Goal: Find contact information: Find contact information

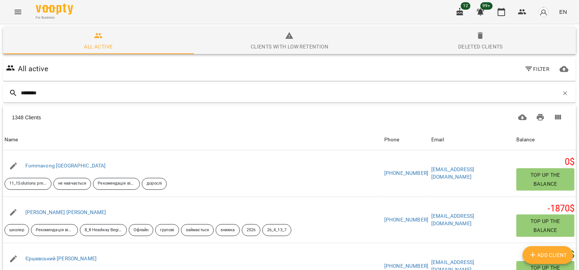
type input "*********"
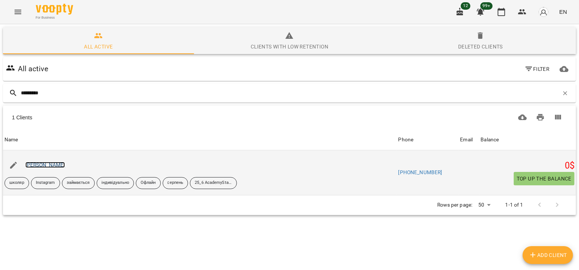
click at [34, 165] on link "[PERSON_NAME]" at bounding box center [45, 165] width 40 height 6
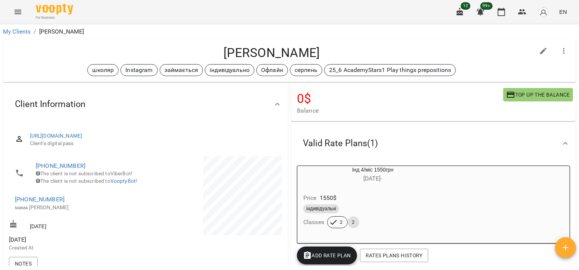
scroll to position [71, 0]
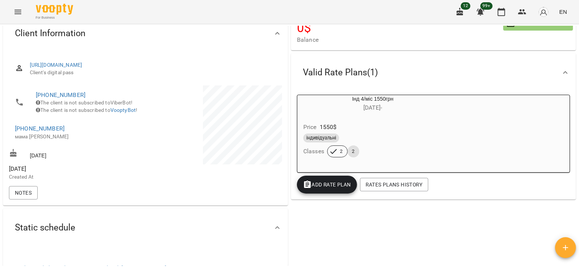
drag, startPoint x: 66, startPoint y: 135, endPoint x: 21, endPoint y: 135, distance: 45.2
click at [21, 133] on span "[PHONE_NUMBER]" at bounding box center [76, 128] width 123 height 9
drag, startPoint x: 62, startPoint y: 140, endPoint x: 25, endPoint y: 139, distance: 37.0
click at [25, 133] on span "[PHONE_NUMBER]" at bounding box center [76, 128] width 123 height 9
copy link "0937176363"
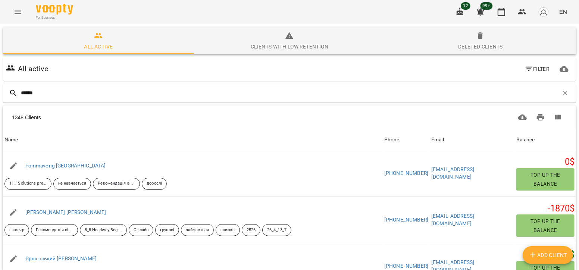
type input "*******"
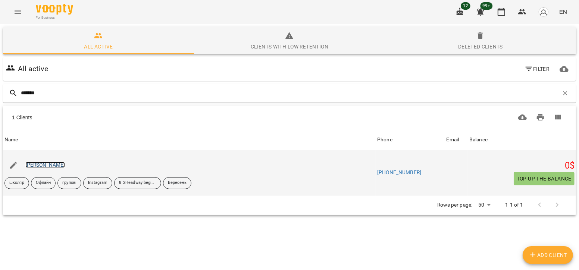
click at [62, 163] on link "[PERSON_NAME]" at bounding box center [45, 165] width 40 height 6
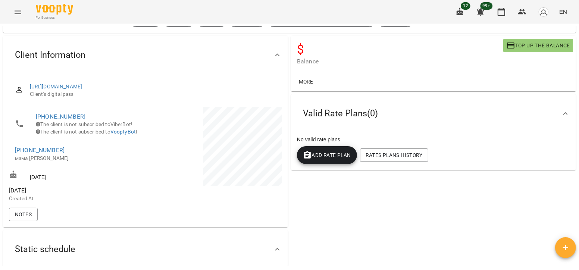
scroll to position [56, 0]
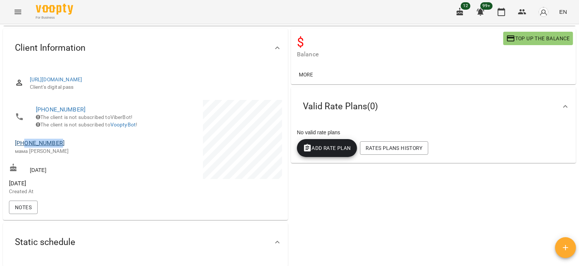
drag, startPoint x: 65, startPoint y: 155, endPoint x: 25, endPoint y: 156, distance: 39.6
click at [25, 148] on span "[PHONE_NUMBER]" at bounding box center [76, 143] width 123 height 9
copy link "0674524525"
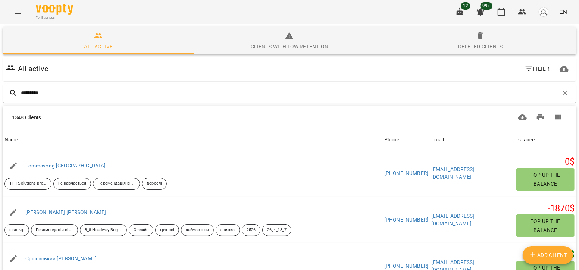
type input "**********"
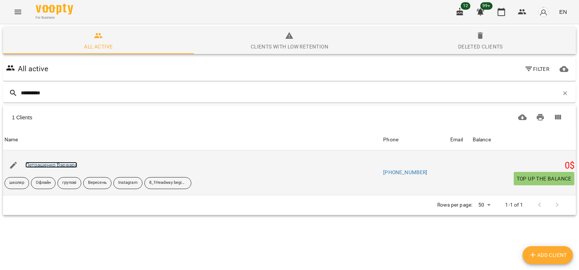
click at [46, 162] on link "Петрашенко Варвара" at bounding box center [51, 165] width 52 height 6
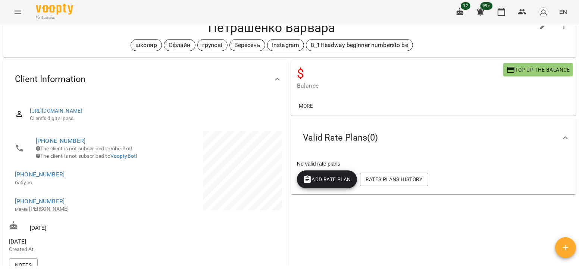
scroll to position [23, 0]
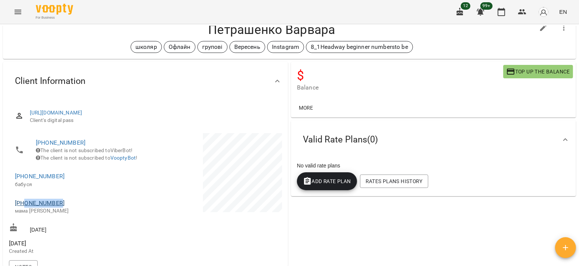
drag, startPoint x: 66, startPoint y: 210, endPoint x: 25, endPoint y: 212, distance: 41.1
click at [25, 208] on span "[PHONE_NUMBER]" at bounding box center [76, 203] width 123 height 9
copy link "0980310016"
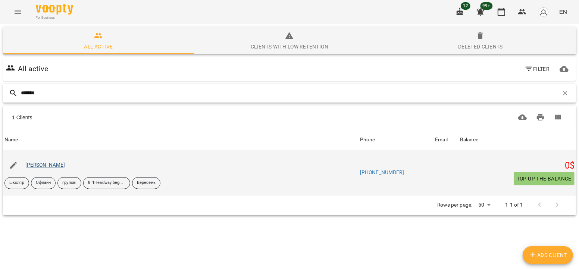
type input "*******"
click at [52, 166] on link "[PERSON_NAME]" at bounding box center [45, 165] width 40 height 6
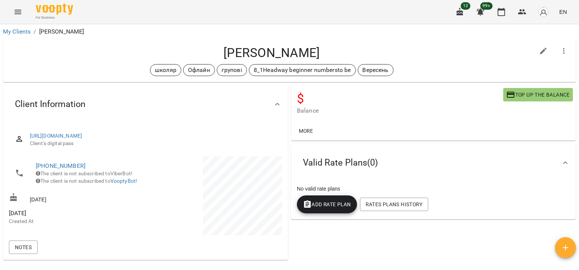
scroll to position [29, 0]
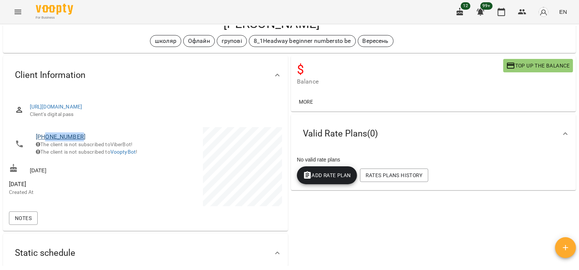
drag, startPoint x: 85, startPoint y: 137, endPoint x: 45, endPoint y: 135, distance: 40.7
click at [45, 135] on span "[PHONE_NUMBER]" at bounding box center [87, 137] width 102 height 9
copy link "0967669412"
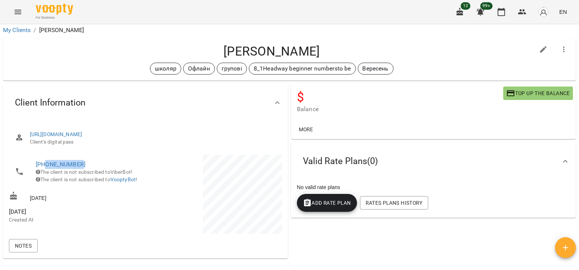
scroll to position [0, 0]
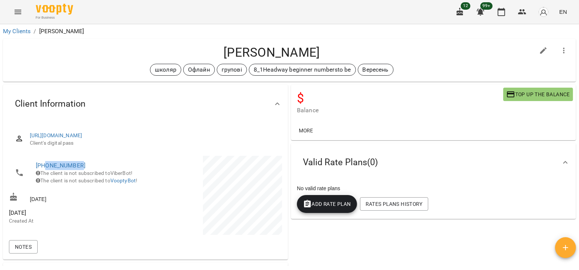
copy link "0967669412"
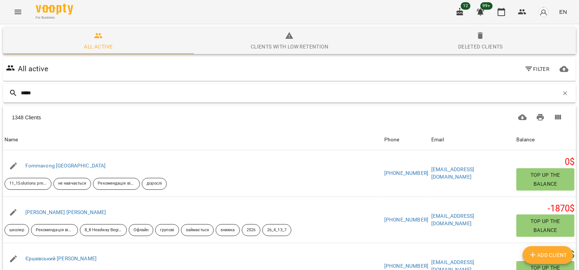
type input "******"
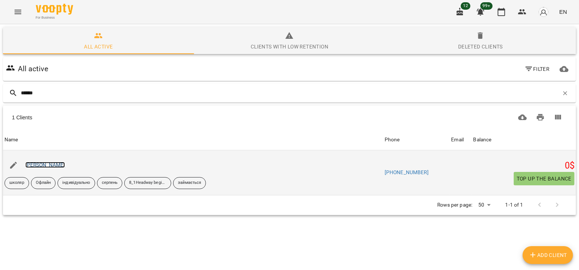
click at [49, 164] on link "[PERSON_NAME]" at bounding box center [45, 165] width 40 height 6
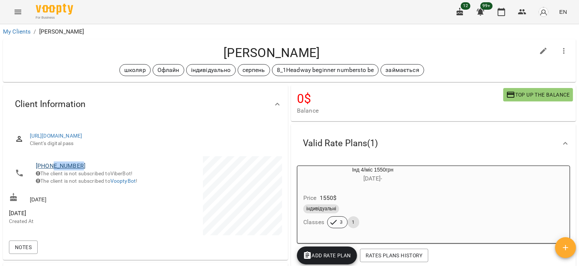
drag, startPoint x: 82, startPoint y: 166, endPoint x: 52, endPoint y: 163, distance: 31.1
click at [52, 163] on span "[PHONE_NUMBER]" at bounding box center [87, 166] width 102 height 9
click at [126, 156] on li "[PHONE_NUMBER] The client is not subscribed to ViberBot! The client is not subs…" at bounding box center [76, 173] width 135 height 34
drag, startPoint x: 90, startPoint y: 164, endPoint x: 52, endPoint y: 147, distance: 41.8
click at [52, 147] on div "[URL][DOMAIN_NAME] Client's digital pass [PHONE_NUMBER] The client is not subsc…" at bounding box center [145, 190] width 276 height 131
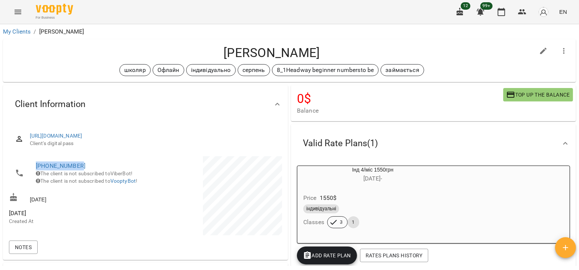
click at [115, 156] on li "[PHONE_NUMBER] The client is not subscribed to ViberBot! The client is not subs…" at bounding box center [76, 173] width 135 height 34
drag, startPoint x: 95, startPoint y: 162, endPoint x: 46, endPoint y: 163, distance: 48.9
click at [46, 163] on span "[PHONE_NUMBER]" at bounding box center [87, 166] width 102 height 9
copy link "0979445083"
